Goal: Information Seeking & Learning: Learn about a topic

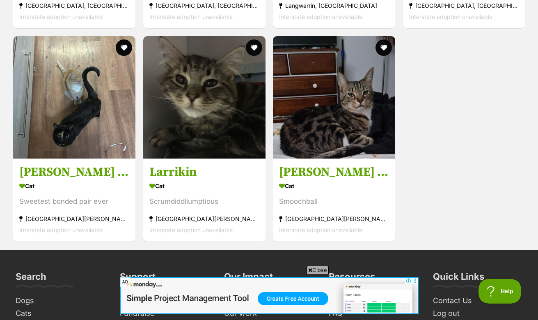
scroll to position [2183, 0]
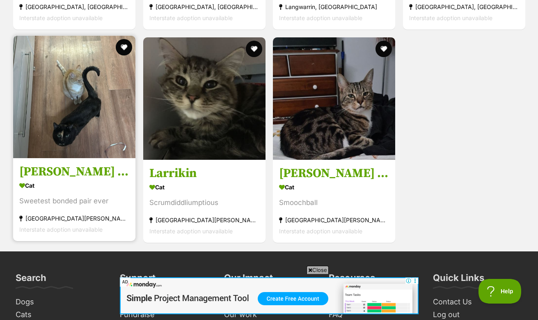
click at [83, 165] on h3 "Maria meet me@Petstock Dandenong store" at bounding box center [74, 171] width 110 height 16
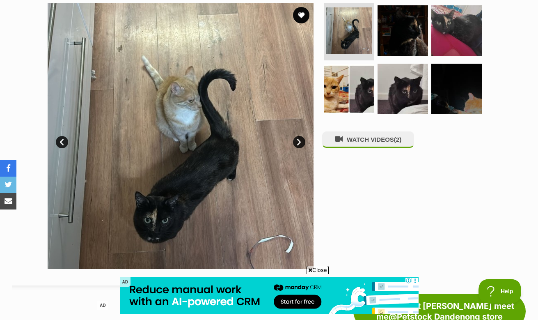
scroll to position [186, 0]
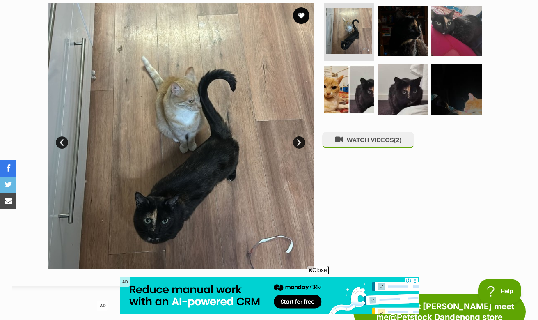
click at [302, 139] on link "Next" at bounding box center [299, 142] width 12 height 12
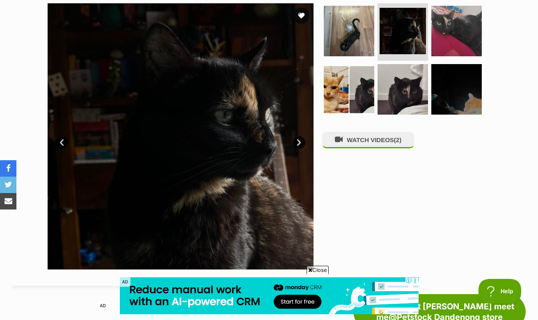
click at [302, 139] on link "Next" at bounding box center [299, 142] width 12 height 12
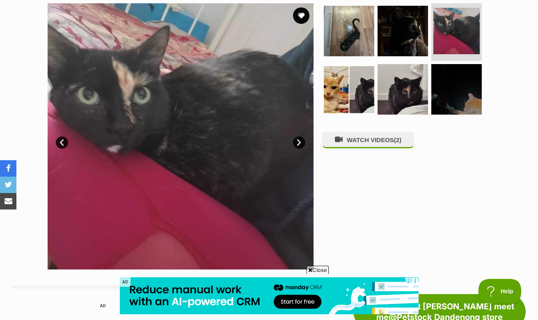
click at [302, 139] on link "Next" at bounding box center [299, 142] width 12 height 12
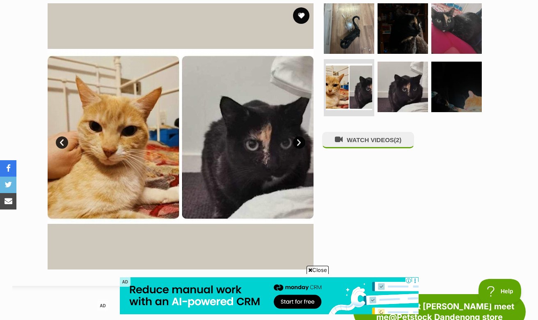
click at [302, 139] on link "Next" at bounding box center [299, 142] width 12 height 12
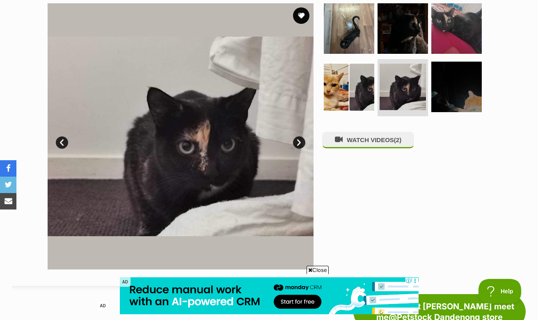
click at [302, 139] on link "Next" at bounding box center [299, 142] width 12 height 12
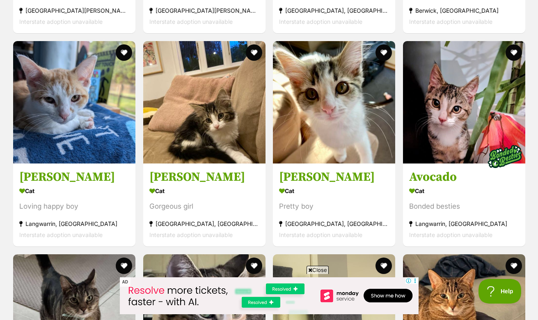
scroll to position [1327, 0]
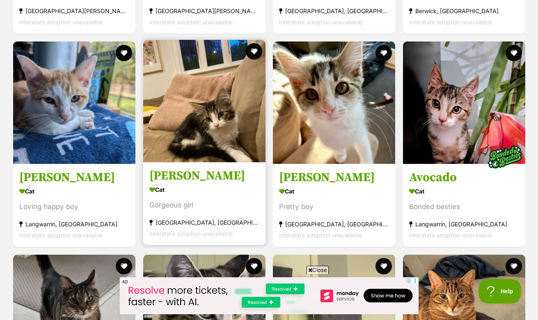
click at [181, 170] on h3 "[PERSON_NAME]" at bounding box center [204, 176] width 110 height 16
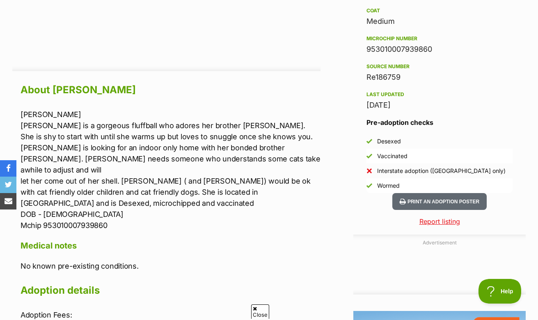
scroll to position [652, 0]
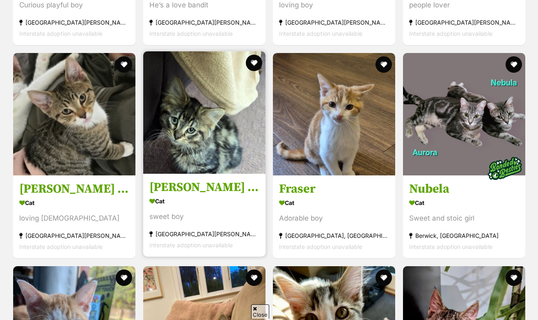
click at [204, 185] on h3 "[PERSON_NAME] meet me@petstock carrum downs store" at bounding box center [204, 187] width 110 height 16
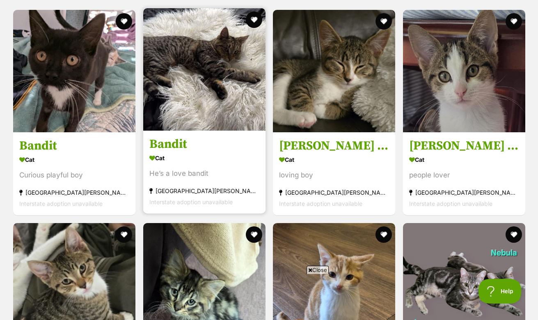
click at [217, 139] on h3 "Bandit" at bounding box center [204, 144] width 110 height 16
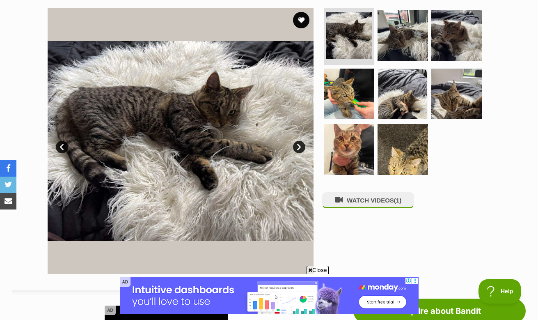
scroll to position [162, 0]
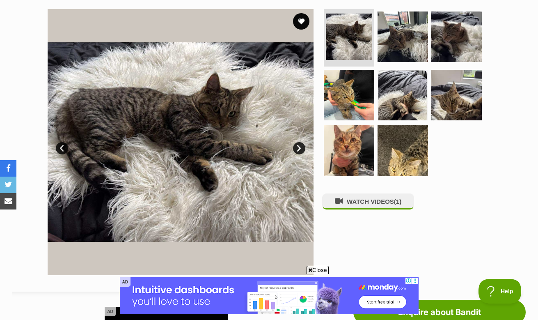
click at [302, 147] on link "Next" at bounding box center [299, 148] width 12 height 12
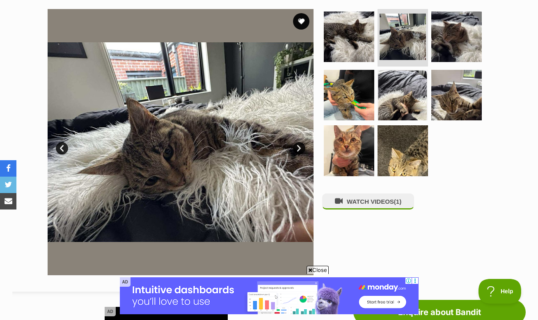
click at [302, 147] on link "Next" at bounding box center [299, 148] width 12 height 12
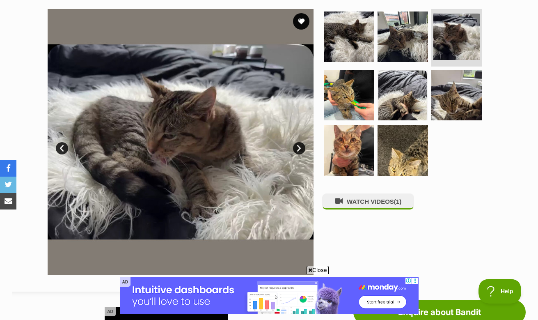
click at [302, 147] on link "Next" at bounding box center [299, 148] width 12 height 12
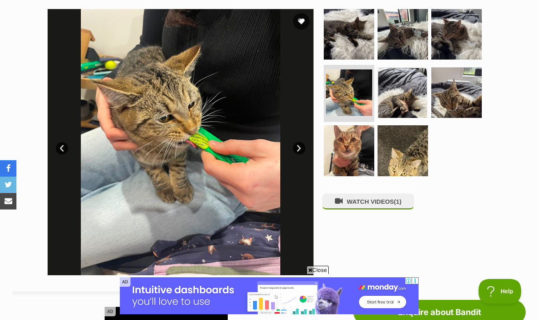
click at [302, 147] on link "Next" at bounding box center [299, 148] width 12 height 12
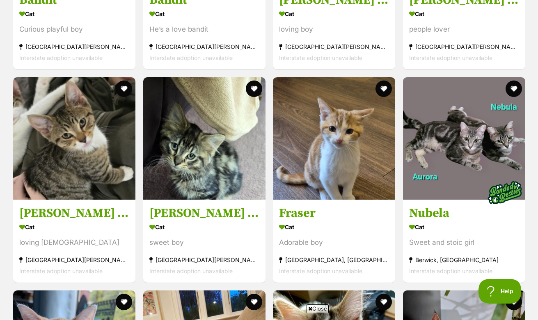
scroll to position [1076, 0]
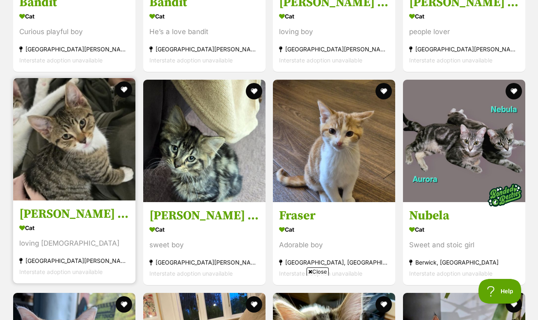
click at [84, 190] on img at bounding box center [74, 139] width 122 height 122
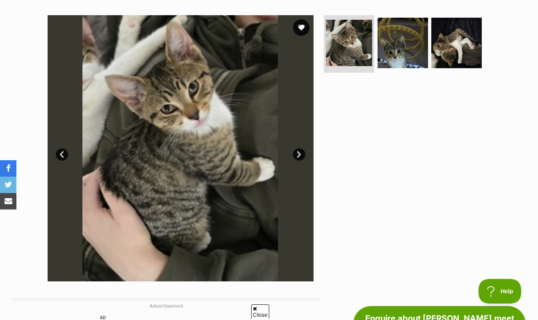
scroll to position [178, 0]
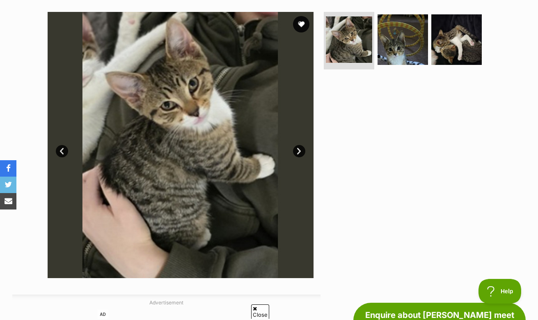
click at [298, 151] on link "Next" at bounding box center [299, 151] width 12 height 12
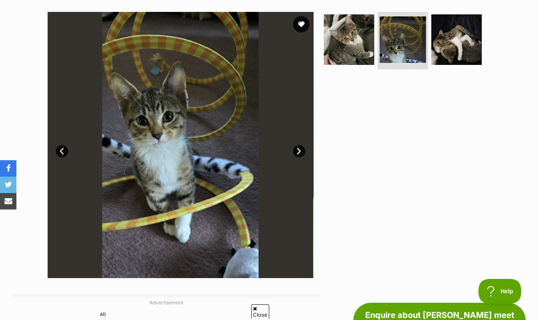
click at [298, 151] on link "Next" at bounding box center [299, 151] width 12 height 12
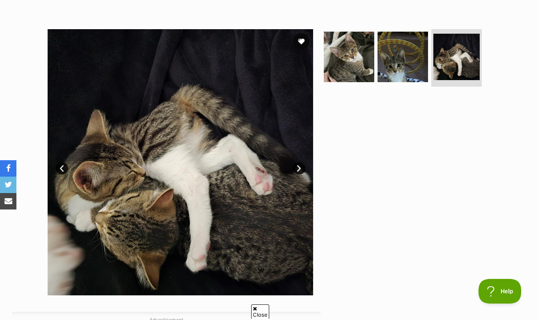
scroll to position [0, 0]
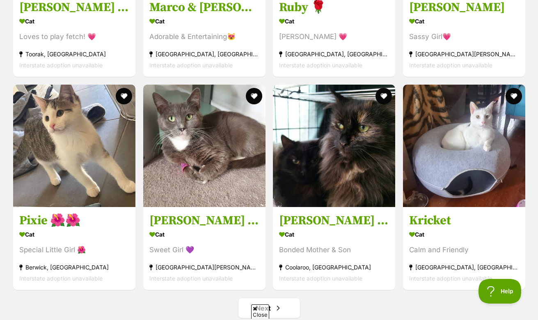
scroll to position [3915, 0]
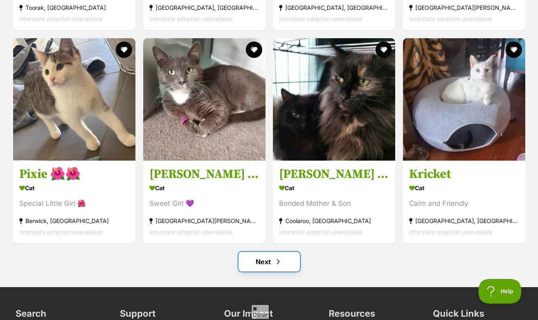
click at [268, 270] on link "Next" at bounding box center [269, 262] width 62 height 20
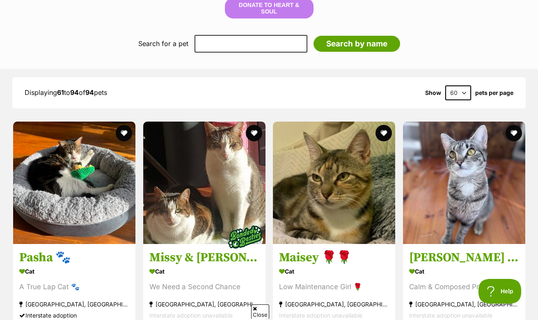
scroll to position [849, 0]
